Goal: Task Accomplishment & Management: Complete application form

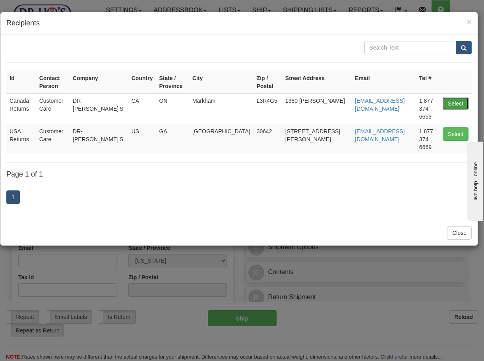
click at [451, 97] on button "Select" at bounding box center [456, 104] width 26 height 14
type input "Canada Returns"
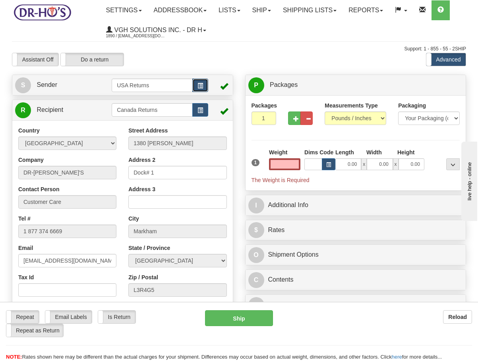
type input "0.00"
click at [203, 90] on button "button" at bounding box center [200, 86] width 16 height 14
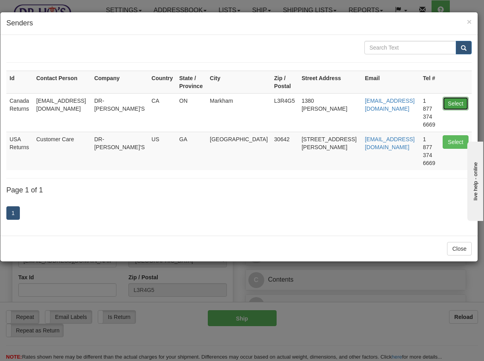
click at [453, 104] on button "Select" at bounding box center [456, 104] width 26 height 14
type input "Canada Returns"
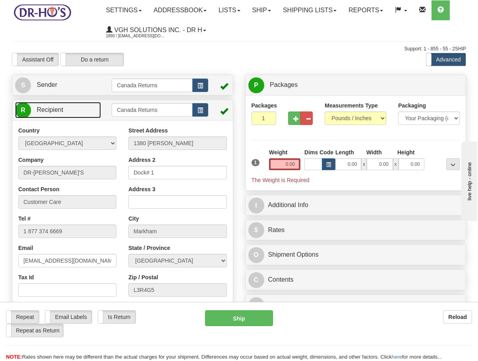
click at [92, 106] on link "R Recipient" at bounding box center [58, 110] width 86 height 16
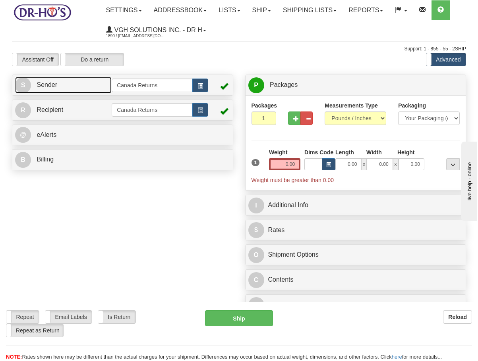
click at [95, 84] on link "S Sender" at bounding box center [63, 85] width 97 height 16
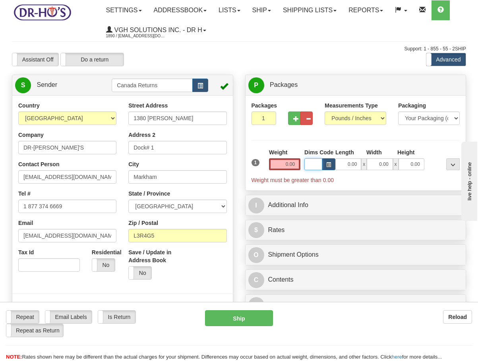
click at [306, 166] on input "Dims Code" at bounding box center [313, 164] width 18 height 12
click at [290, 162] on input "0.00" at bounding box center [284, 164] width 31 height 12
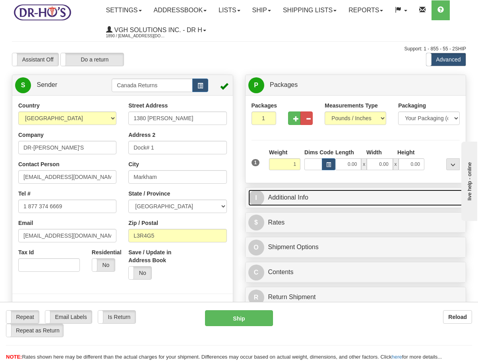
click at [298, 193] on link "I Additional Info" at bounding box center [355, 198] width 215 height 16
type input "1.00"
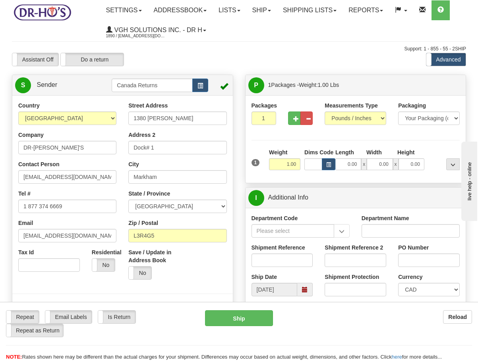
click at [295, 269] on div "Shipment Reference" at bounding box center [281, 258] width 73 height 29
click at [294, 264] on input "Shipment Reference" at bounding box center [282, 261] width 62 height 14
paste input "1199784"
click at [309, 288] on span at bounding box center [304, 290] width 15 height 14
type input "1199784"
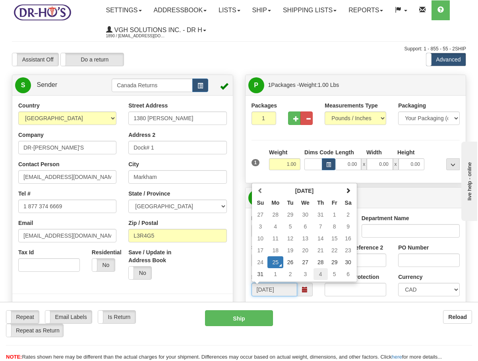
click at [318, 277] on td "4" at bounding box center [320, 275] width 14 height 12
type input "[DATE]"
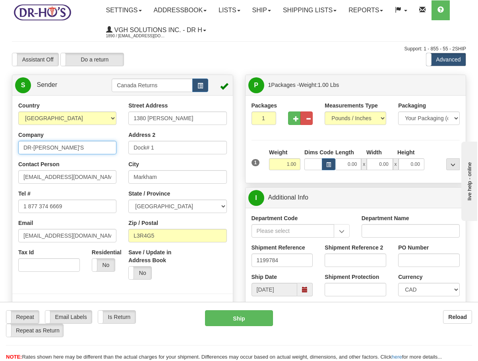
drag, startPoint x: 7, startPoint y: 146, endPoint x: -90, endPoint y: 137, distance: 97.8
click at [0, 137] on html "Training Course Close Toggle navigation Settings Shipping Preferences New Sende…" at bounding box center [239, 180] width 478 height 361
click at [99, 150] on input "Company" at bounding box center [67, 148] width 98 height 14
paste input "[PERSON_NAME]"
type input "[PERSON_NAME]"
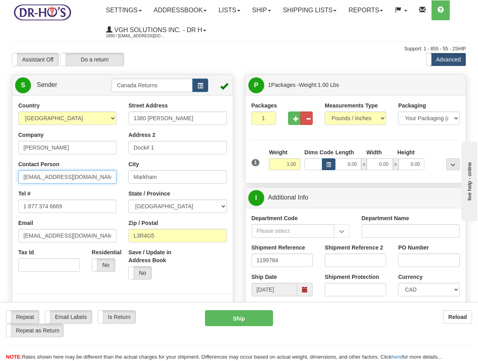
click at [91, 180] on input "[EMAIL_ADDRESS][DOMAIN_NAME]" at bounding box center [67, 177] width 98 height 14
drag, startPoint x: 89, startPoint y: 178, endPoint x: -2, endPoint y: 178, distance: 91.8
click at [0, 178] on html "Training Course Close Toggle navigation Settings Shipping Preferences New Sende…" at bounding box center [239, 180] width 478 height 361
paste input "[PERSON_NAME]"
type input "[PERSON_NAME]"
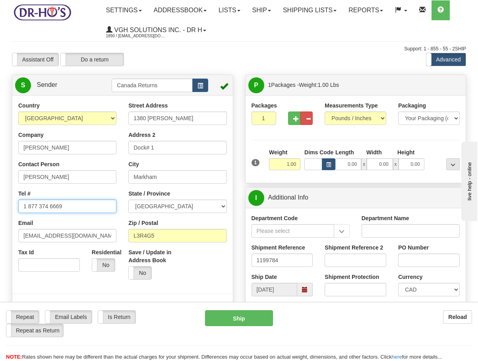
click at [70, 210] on input "1 877 374 6669" at bounding box center [67, 207] width 98 height 14
drag, startPoint x: 87, startPoint y: 210, endPoint x: -48, endPoint y: 202, distance: 135.3
click at [0, 202] on html "Training Course Close Toggle navigation Settings Shipping Preferences New Sende…" at bounding box center [239, 180] width 478 height 361
paste input "2509649664"
type input "2509649664"
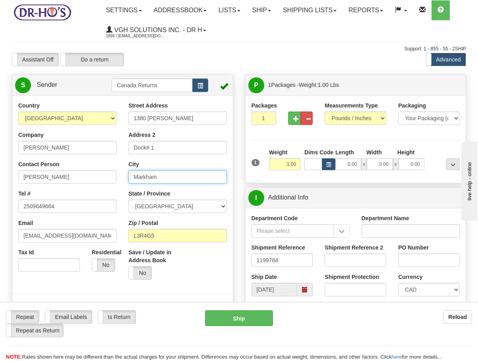
click at [174, 177] on input "Markham" at bounding box center [177, 177] width 98 height 14
paste input "Prince [PERSON_NAME]"
type input "Prince [PERSON_NAME]"
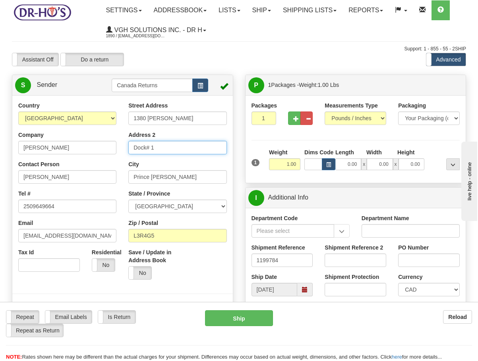
drag, startPoint x: 175, startPoint y: 151, endPoint x: 71, endPoint y: 147, distance: 103.8
click at [71, 147] on div "Country [GEOGRAPHIC_DATA] [GEOGRAPHIC_DATA] [GEOGRAPHIC_DATA] [GEOGRAPHIC_DATA]…" at bounding box center [122, 212] width 220 height 220
click at [178, 109] on div "Street Address [STREET_ADDRESS][PERSON_NAME]" at bounding box center [177, 113] width 98 height 23
click at [181, 122] on input "1380 [PERSON_NAME]" at bounding box center [177, 119] width 98 height 14
paste input "[STREET_ADDRESS]"
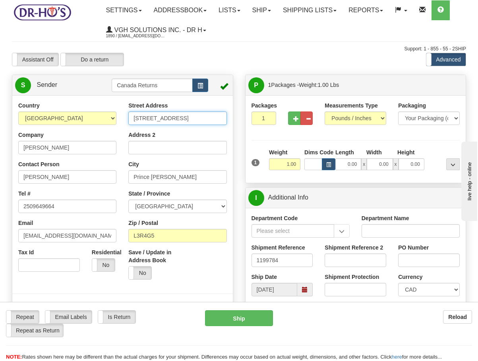
type input "[STREET_ADDRESS]"
click at [146, 201] on select "[GEOGRAPHIC_DATA] [GEOGRAPHIC_DATA] [GEOGRAPHIC_DATA] [GEOGRAPHIC_DATA] [GEOGRA…" at bounding box center [177, 207] width 98 height 14
select select "BC"
click at [128, 200] on select "[GEOGRAPHIC_DATA] [GEOGRAPHIC_DATA] [GEOGRAPHIC_DATA] [GEOGRAPHIC_DATA] [GEOGRA…" at bounding box center [177, 207] width 98 height 14
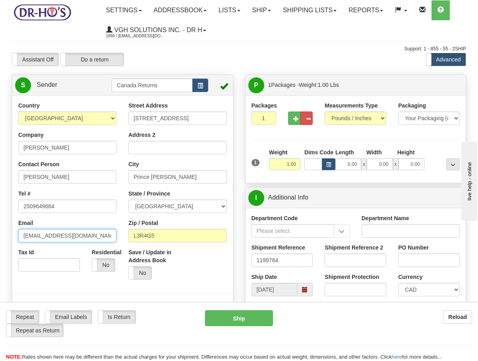
drag, startPoint x: 84, startPoint y: 235, endPoint x: -106, endPoint y: 229, distance: 190.8
click at [0, 229] on html "Training Course Close Toggle navigation Settings Shipping Preferences New Sende…" at bounding box center [239, 180] width 478 height 361
click at [238, 265] on div at bounding box center [122, 202] width 232 height 201
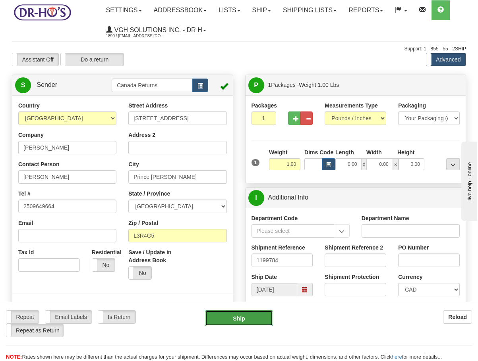
click at [221, 319] on button "Ship" at bounding box center [239, 319] width 68 height 16
type input "DOM.EP"
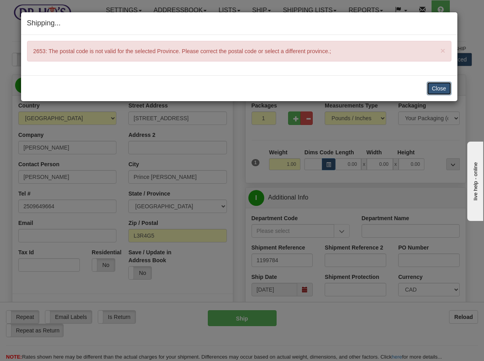
click at [444, 91] on button "Close" at bounding box center [439, 89] width 25 height 14
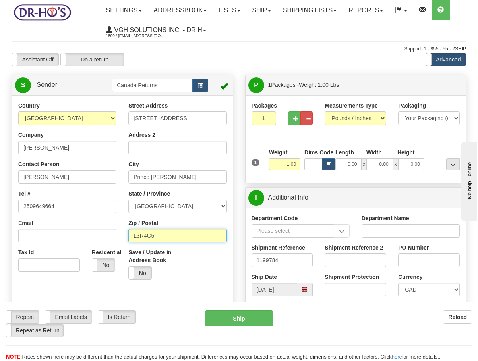
click at [168, 238] on input "L3R4G5" at bounding box center [177, 236] width 98 height 14
paste input "V2N 6G8"
type input "V2N 6G8"
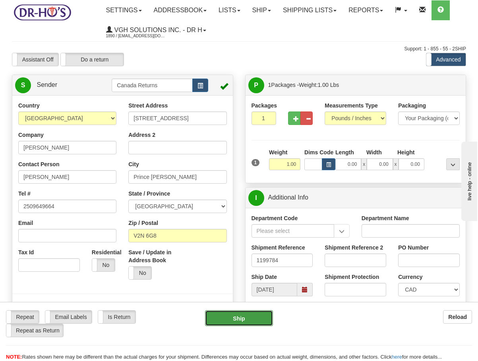
type input "DOM.EP"
click at [219, 315] on button "Ship" at bounding box center [239, 319] width 68 height 16
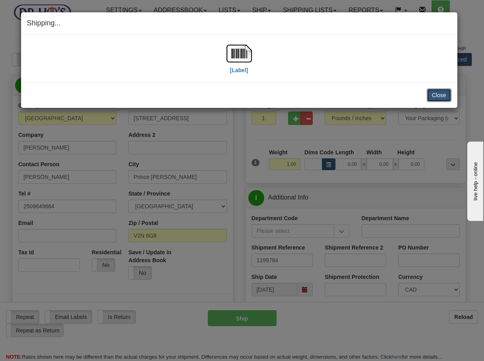
click at [434, 97] on button "Close" at bounding box center [439, 96] width 25 height 14
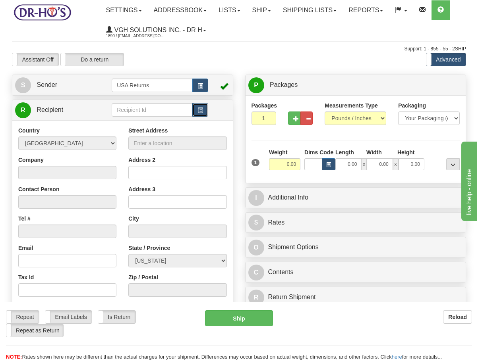
click at [202, 113] on span "button" at bounding box center [200, 110] width 6 height 5
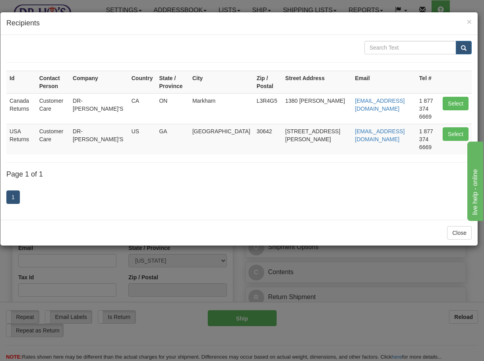
click at [469, 100] on td "Select" at bounding box center [455, 108] width 32 height 31
drag, startPoint x: 442, startPoint y: 89, endPoint x: 432, endPoint y: 99, distance: 14.3
click at [442, 93] on td "Select" at bounding box center [455, 108] width 32 height 31
click at [456, 97] on button "Select" at bounding box center [456, 104] width 26 height 14
type input "Canada Returns"
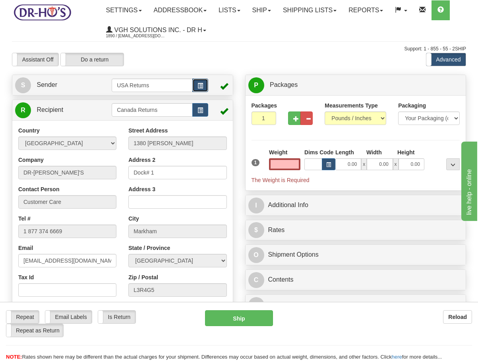
type input "0.00"
click at [206, 87] on button "button" at bounding box center [200, 86] width 16 height 14
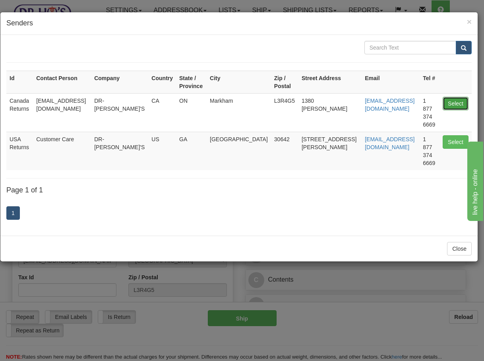
click at [443, 103] on button "Select" at bounding box center [456, 104] width 26 height 14
type input "Canada Returns"
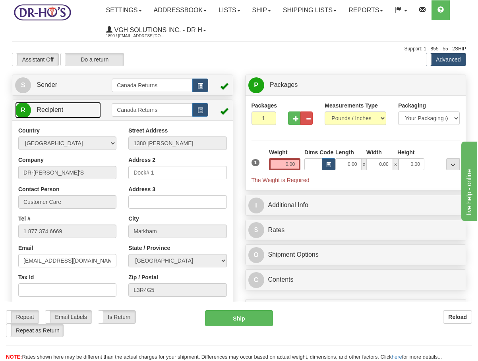
click at [74, 110] on link "R Recipient" at bounding box center [58, 110] width 86 height 16
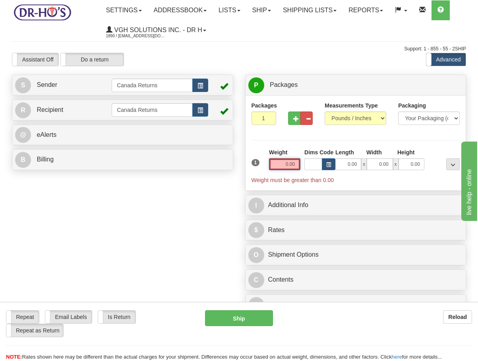
click at [292, 163] on input "0.00" at bounding box center [284, 164] width 31 height 12
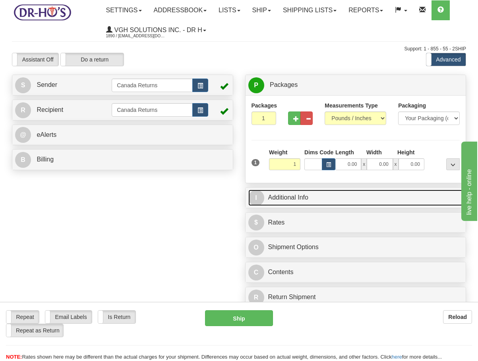
type input "1.00"
click at [303, 196] on link "I Additional Info" at bounding box center [355, 198] width 215 height 16
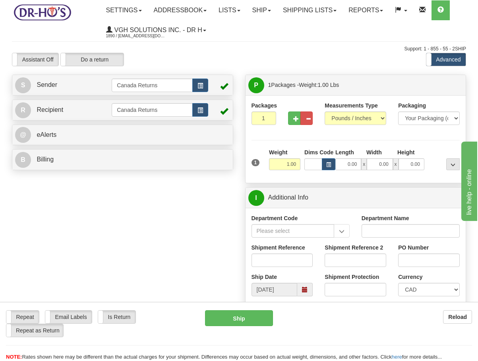
click at [316, 293] on div "Ship Date 08/25/2025" at bounding box center [281, 284] width 73 height 23
click at [307, 290] on span at bounding box center [305, 290] width 6 height 6
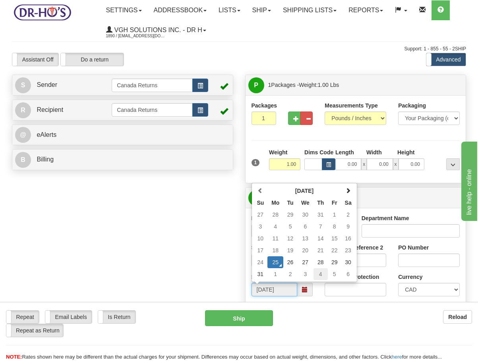
click at [319, 275] on td "4" at bounding box center [320, 275] width 14 height 12
type input "[DATE]"
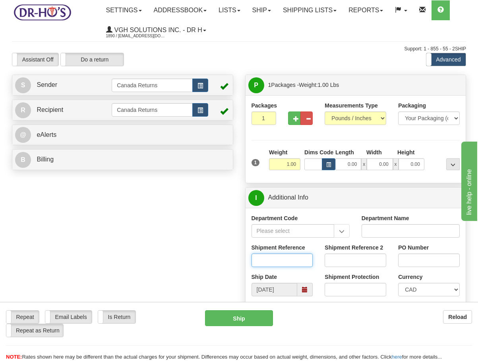
click at [279, 262] on input "Shipment Reference" at bounding box center [282, 261] width 62 height 14
paste input "1199784"
type input "1199784"
click at [70, 87] on link "S Sender" at bounding box center [63, 85] width 97 height 16
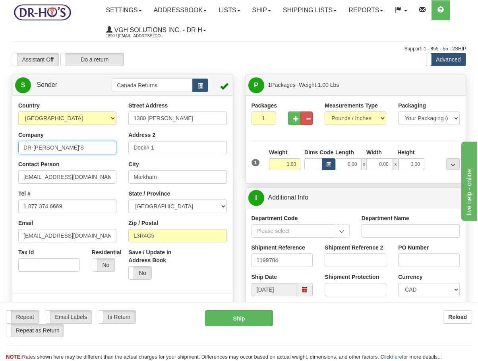
drag, startPoint x: 69, startPoint y: 149, endPoint x: -52, endPoint y: 147, distance: 120.4
click at [0, 147] on html "Training Course Close Toggle navigation Settings Shipping Preferences New Sende…" at bounding box center [239, 180] width 478 height 361
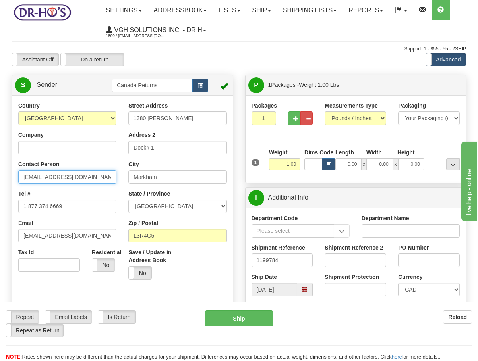
drag, startPoint x: 85, startPoint y: 174, endPoint x: -52, endPoint y: 159, distance: 138.7
click at [0, 159] on html "Training Course Close Toggle navigation Settings Shipping Preferences New Sende…" at bounding box center [239, 180] width 478 height 361
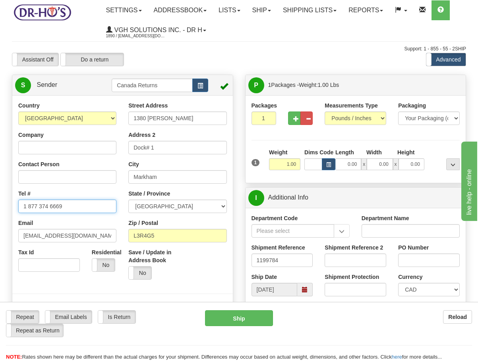
drag, startPoint x: 53, startPoint y: 205, endPoint x: -171, endPoint y: 200, distance: 223.7
click at [0, 200] on html "Training Course Close Toggle navigation Settings Shipping Preferences New Sende…" at bounding box center [239, 180] width 478 height 361
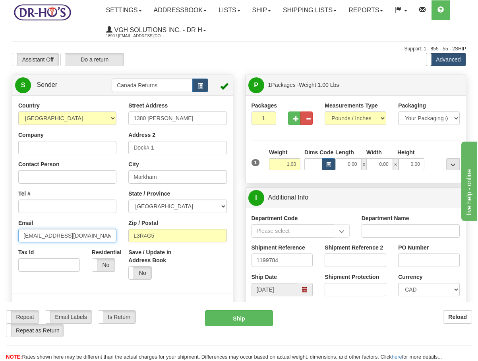
drag, startPoint x: 22, startPoint y: 238, endPoint x: -123, endPoint y: 229, distance: 145.3
click at [0, 229] on html "Training Course Close Toggle navigation Settings Shipping Preferences New Sende…" at bounding box center [239, 180] width 478 height 361
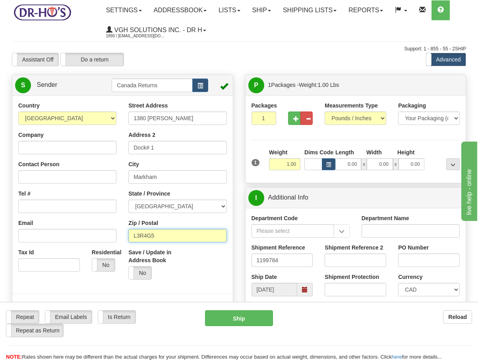
drag, startPoint x: 167, startPoint y: 236, endPoint x: 33, endPoint y: 227, distance: 134.6
click at [51, 230] on div "Country [GEOGRAPHIC_DATA] [GEOGRAPHIC_DATA] [GEOGRAPHIC_DATA] [GEOGRAPHIC_DATA]…" at bounding box center [122, 212] width 220 height 220
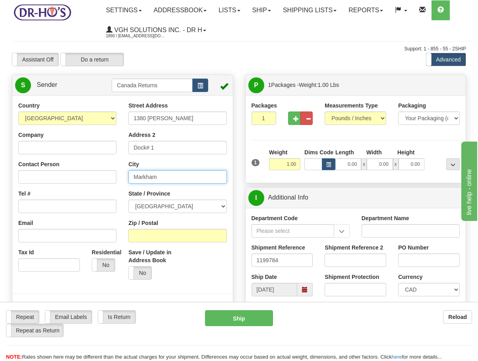
drag, startPoint x: 160, startPoint y: 172, endPoint x: 108, endPoint y: 168, distance: 52.6
click at [105, 174] on div "Country [GEOGRAPHIC_DATA] [GEOGRAPHIC_DATA] [GEOGRAPHIC_DATA] [GEOGRAPHIC_DATA]…" at bounding box center [122, 212] width 220 height 220
drag, startPoint x: 165, startPoint y: 138, endPoint x: 156, endPoint y: 147, distance: 12.6
click at [162, 139] on div "Address 2 Dock# 1" at bounding box center [177, 142] width 98 height 23
drag, startPoint x: 164, startPoint y: 150, endPoint x: 79, endPoint y: 150, distance: 84.2
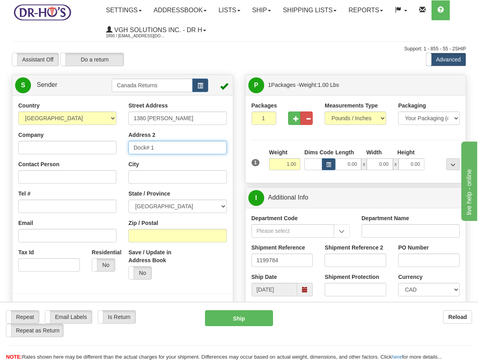
click at [90, 152] on div "Country [GEOGRAPHIC_DATA] [GEOGRAPHIC_DATA] [GEOGRAPHIC_DATA] [GEOGRAPHIC_DATA]…" at bounding box center [122, 212] width 220 height 220
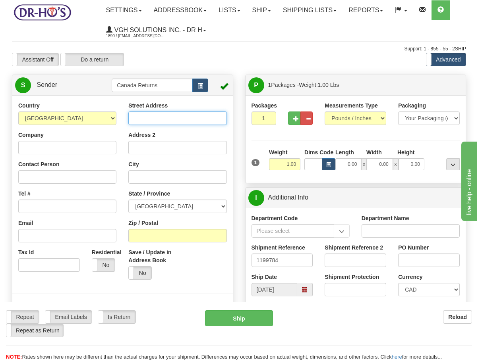
drag, startPoint x: 187, startPoint y: 118, endPoint x: 72, endPoint y: 118, distance: 114.4
click at [72, 118] on div "Country [GEOGRAPHIC_DATA] [GEOGRAPHIC_DATA] [GEOGRAPHIC_DATA] [GEOGRAPHIC_DATA]…" at bounding box center [122, 212] width 220 height 220
click at [165, 199] on div "State / Province ALBERTA BRITISH COLUMBIA MANITOBA NEW BRUNSWICK NEWFOUNDLAND N…" at bounding box center [177, 201] width 98 height 23
click at [160, 201] on select "[GEOGRAPHIC_DATA] [GEOGRAPHIC_DATA] [GEOGRAPHIC_DATA] [GEOGRAPHIC_DATA] [GEOGRA…" at bounding box center [177, 207] width 98 height 14
select select "BC"
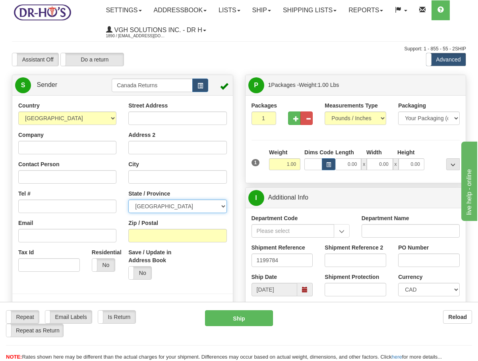
click at [128, 200] on select "[GEOGRAPHIC_DATA] [GEOGRAPHIC_DATA] [GEOGRAPHIC_DATA] [GEOGRAPHIC_DATA] [GEOGRA…" at bounding box center [177, 207] width 98 height 14
click at [87, 153] on input "Company" at bounding box center [67, 148] width 98 height 14
paste input "[PERSON_NAME]"
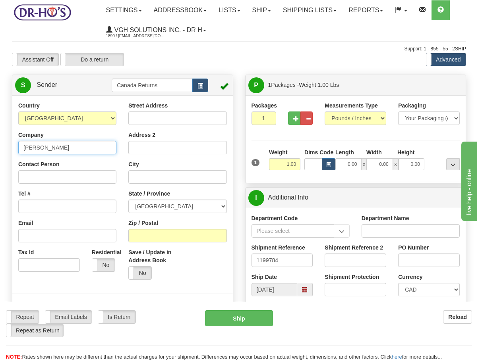
type input "[PERSON_NAME]"
click at [77, 176] on input "Contact Person" at bounding box center [67, 177] width 98 height 14
paste input "[PERSON_NAME]"
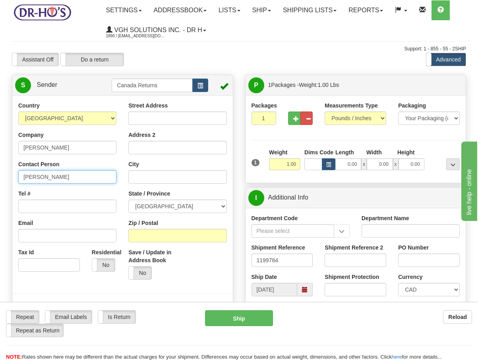
type input "[PERSON_NAME]"
click at [96, 202] on input "Tel #" at bounding box center [67, 207] width 98 height 14
paste input "2509649664"
type input "2509649664"
click at [195, 115] on input "Street Address" at bounding box center [177, 119] width 98 height 14
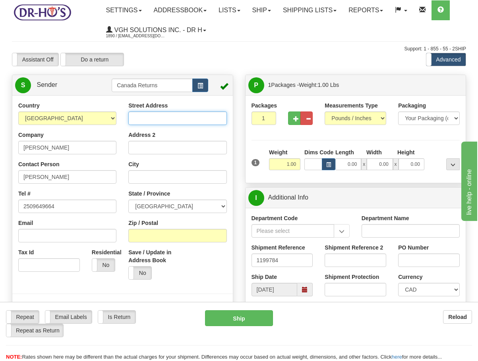
paste input "[STREET_ADDRESS]"
type input "[STREET_ADDRESS]"
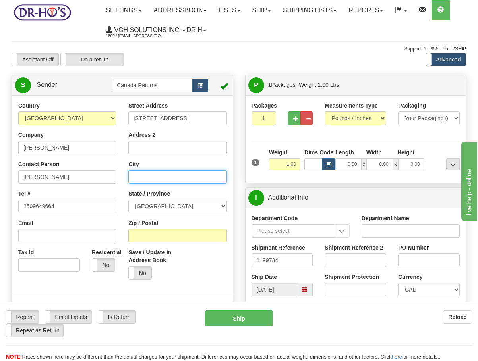
click at [153, 176] on input "City" at bounding box center [177, 177] width 98 height 14
paste input "Prince [PERSON_NAME]"
type input "Prince [PERSON_NAME]"
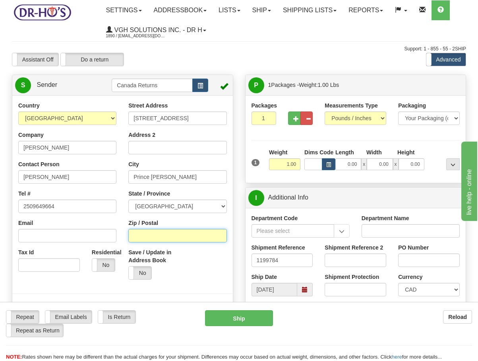
click at [164, 232] on input "Zip / Postal" at bounding box center [177, 236] width 98 height 14
paste input "V2N 6G8"
type input "V2N 6G8"
click at [240, 261] on div "P Packages 1 Packages - Weight: 1.00 Lbs Shipment Level Shipm. Package Level Pa…" at bounding box center [355, 366] width 233 height 582
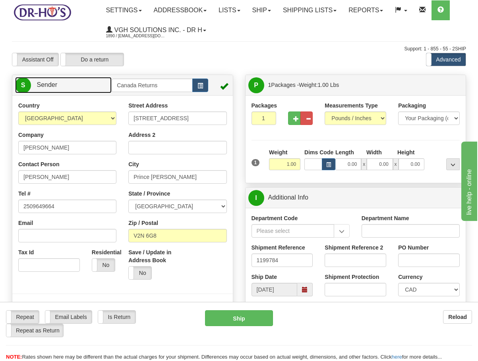
click at [81, 78] on link "S Sender" at bounding box center [63, 85] width 97 height 16
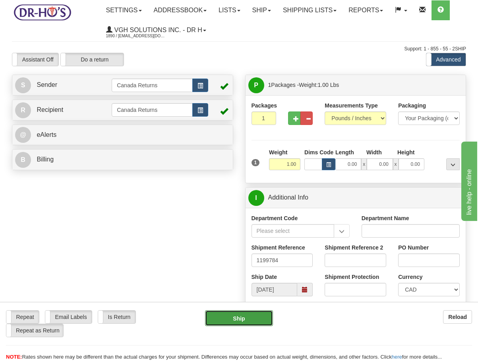
click at [240, 311] on button "Ship" at bounding box center [239, 319] width 68 height 16
type input "DOM.EP"
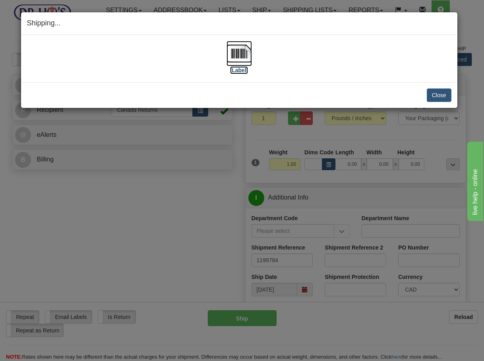
click at [230, 59] on img at bounding box center [238, 53] width 25 height 25
